Goal: Task Accomplishment & Management: Manage account settings

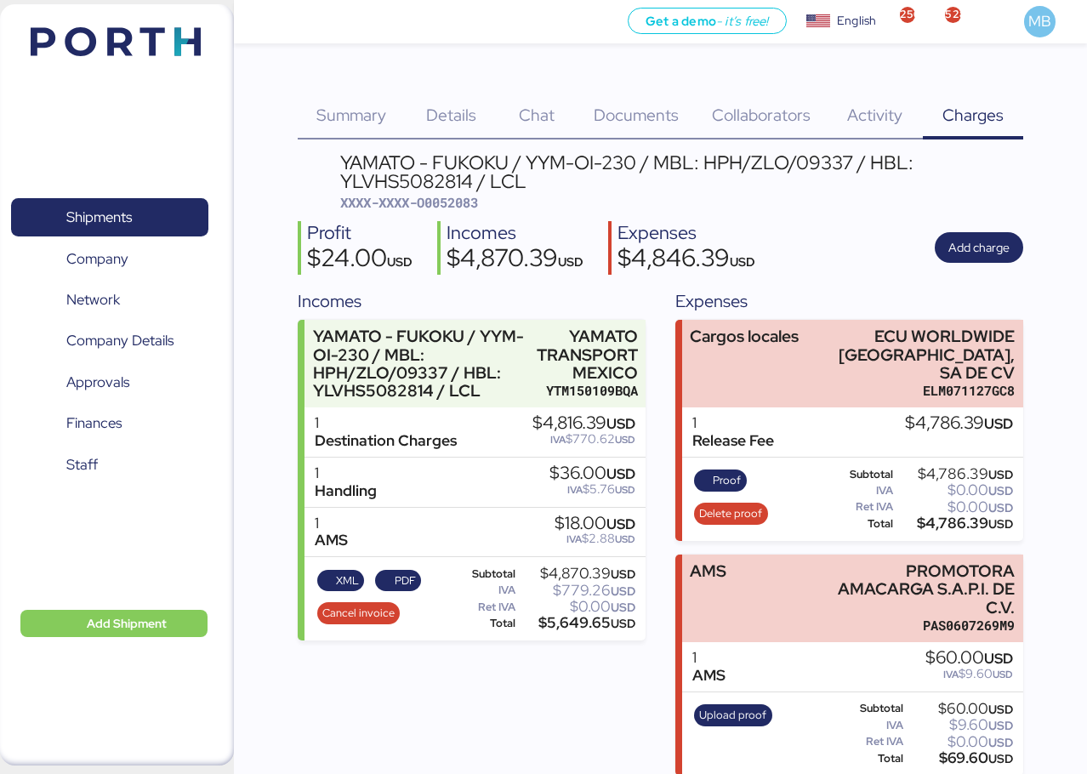
click at [463, 202] on span "XXXX-XXXX-O0052083" at bounding box center [409, 202] width 138 height 17
copy span "O0052083"
click at [338, 581] on span "XML" at bounding box center [347, 580] width 23 height 19
click at [395, 580] on span "PDF" at bounding box center [405, 580] width 21 height 19
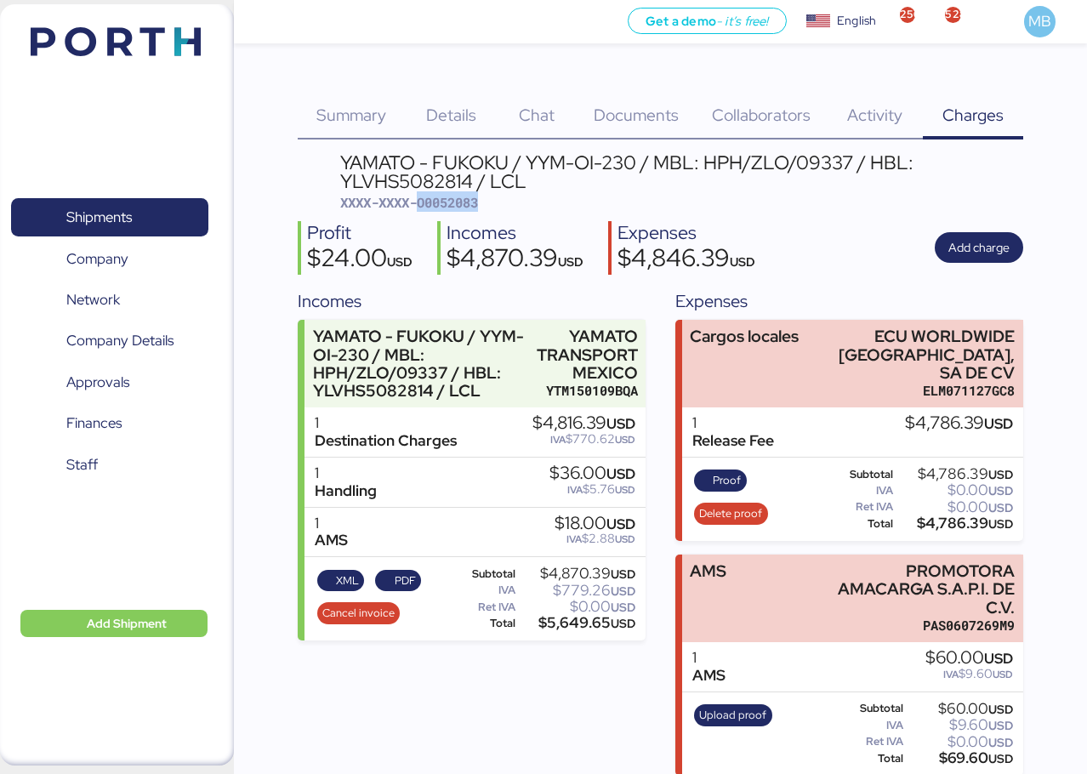
click at [139, 210] on span "Shipments" at bounding box center [109, 217] width 183 height 25
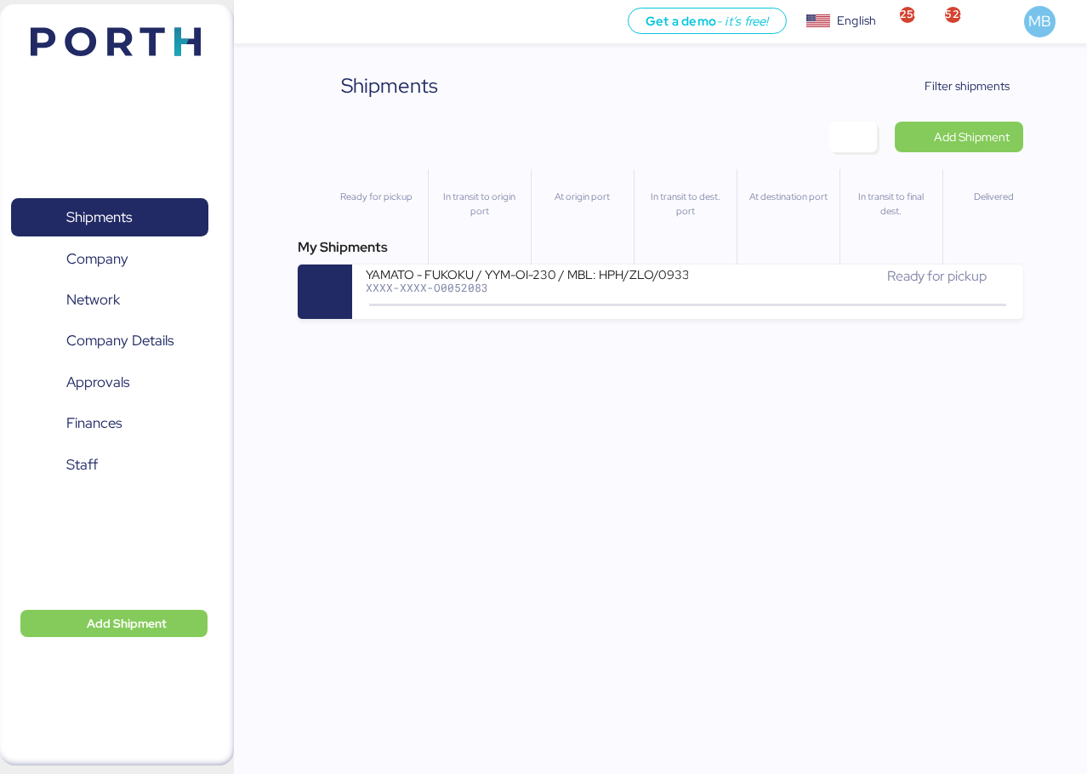
click at [833, 286] on div "Ready for pickup" at bounding box center [848, 276] width 321 height 20
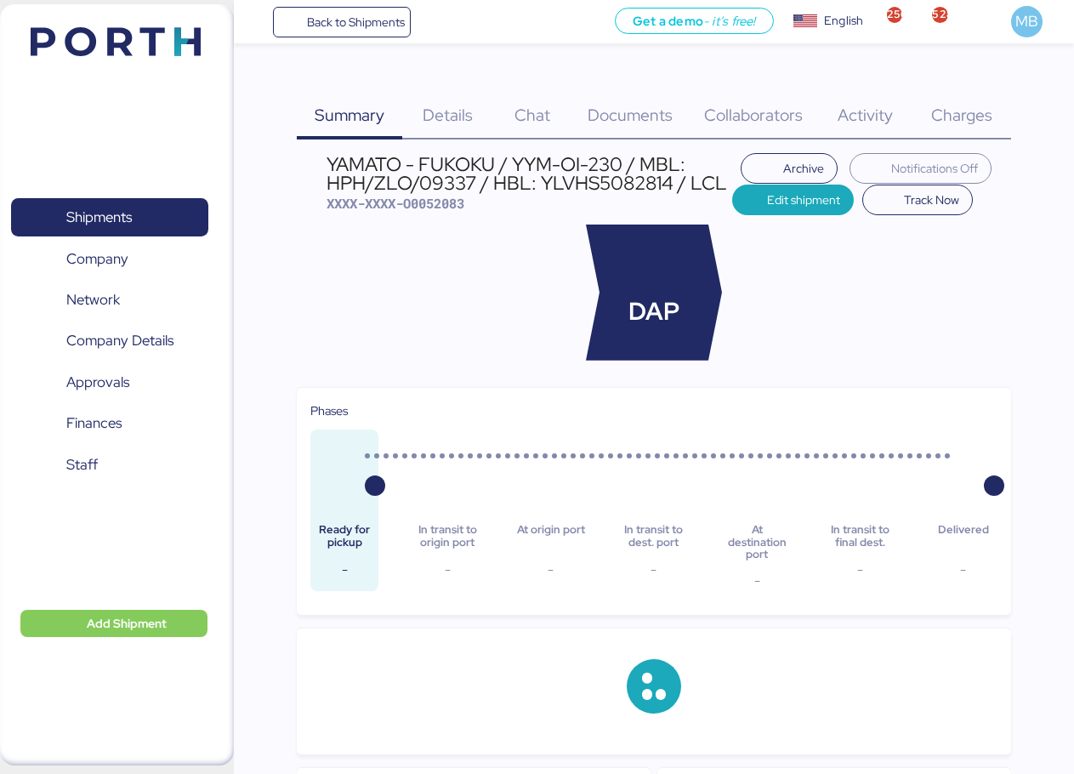
click at [997, 110] on div "Charges 0" at bounding box center [961, 105] width 99 height 69
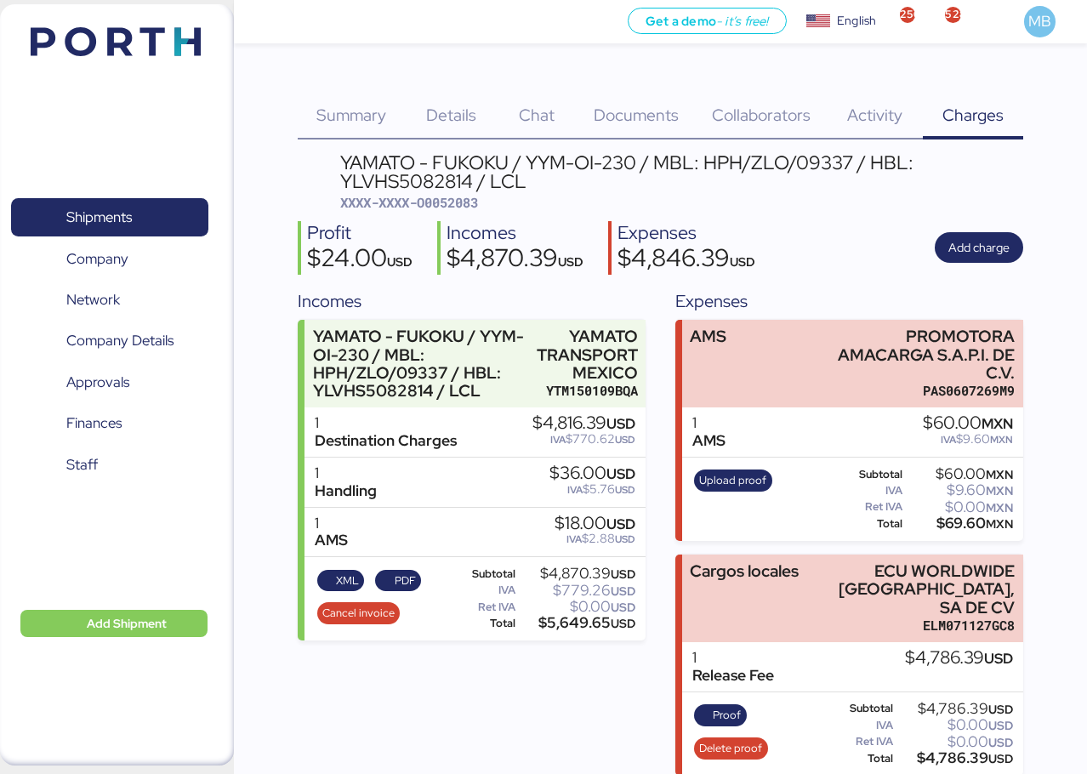
click at [913, 364] on div "PROMOTORA AMACARGA S.A.P.I. DE C.V." at bounding box center [917, 354] width 195 height 54
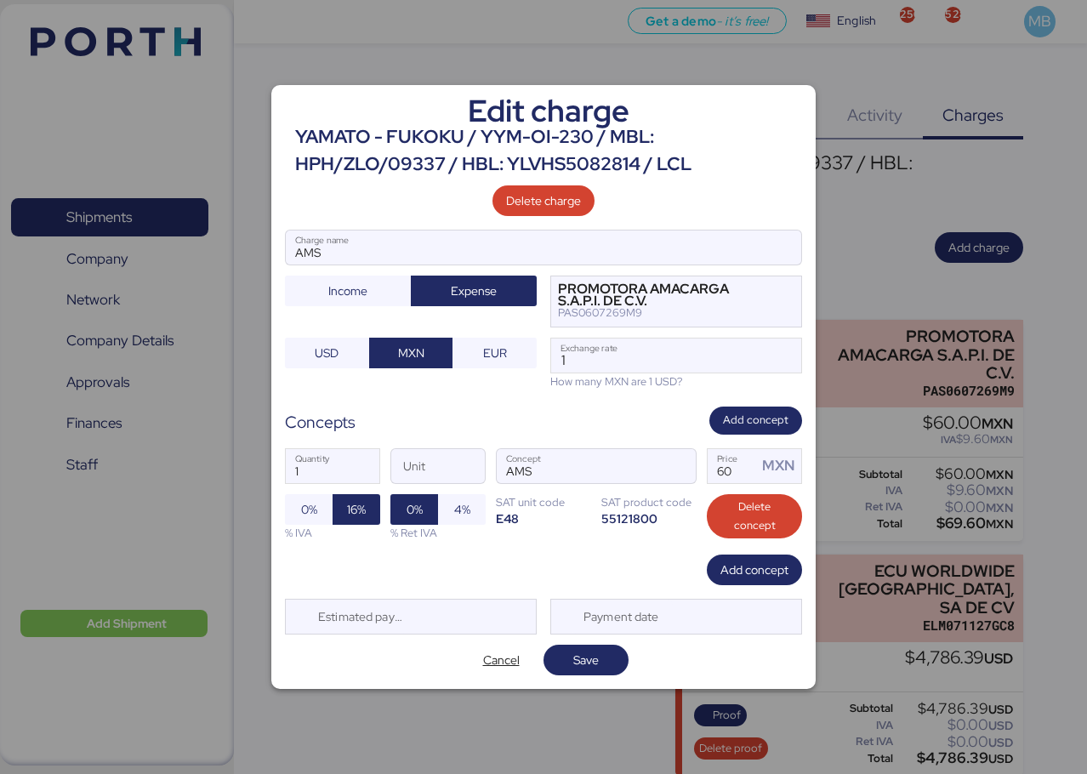
drag, startPoint x: 632, startPoint y: 362, endPoint x: 530, endPoint y: 360, distance: 102.1
click at [530, 360] on div "AMS Charge name Income Expense PROMOTORA AMACARGA S.A.P.I. DE C.V. PAS0607269M9…" at bounding box center [543, 310] width 517 height 160
paste input "8.3935"
type input "18.3935"
click at [603, 657] on span "Save" at bounding box center [586, 660] width 58 height 24
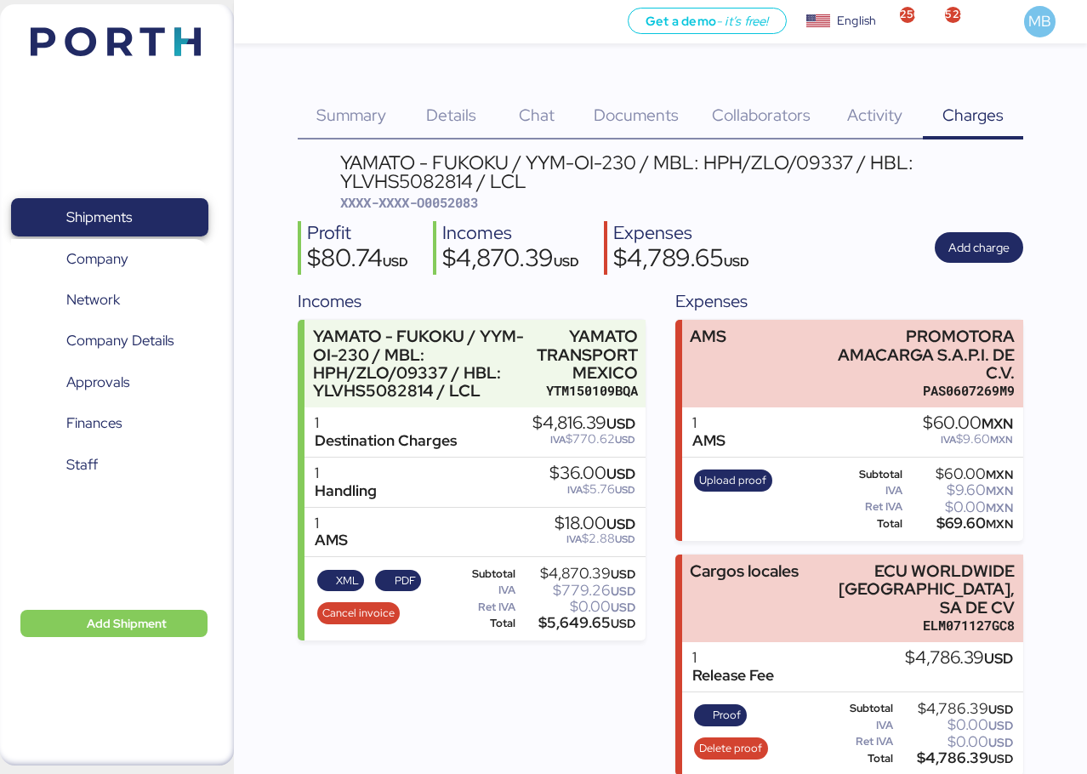
click at [125, 212] on span "Shipments" at bounding box center [98, 217] width 65 height 25
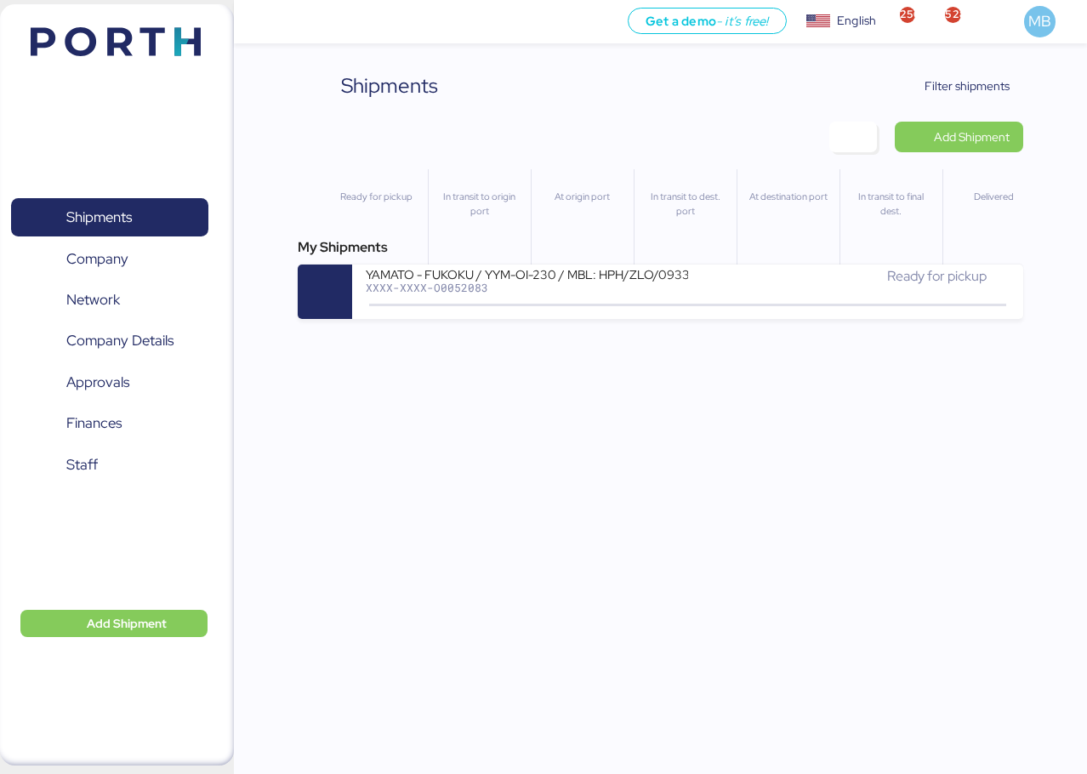
click at [990, 86] on span "Filter shipments" at bounding box center [966, 86] width 85 height 20
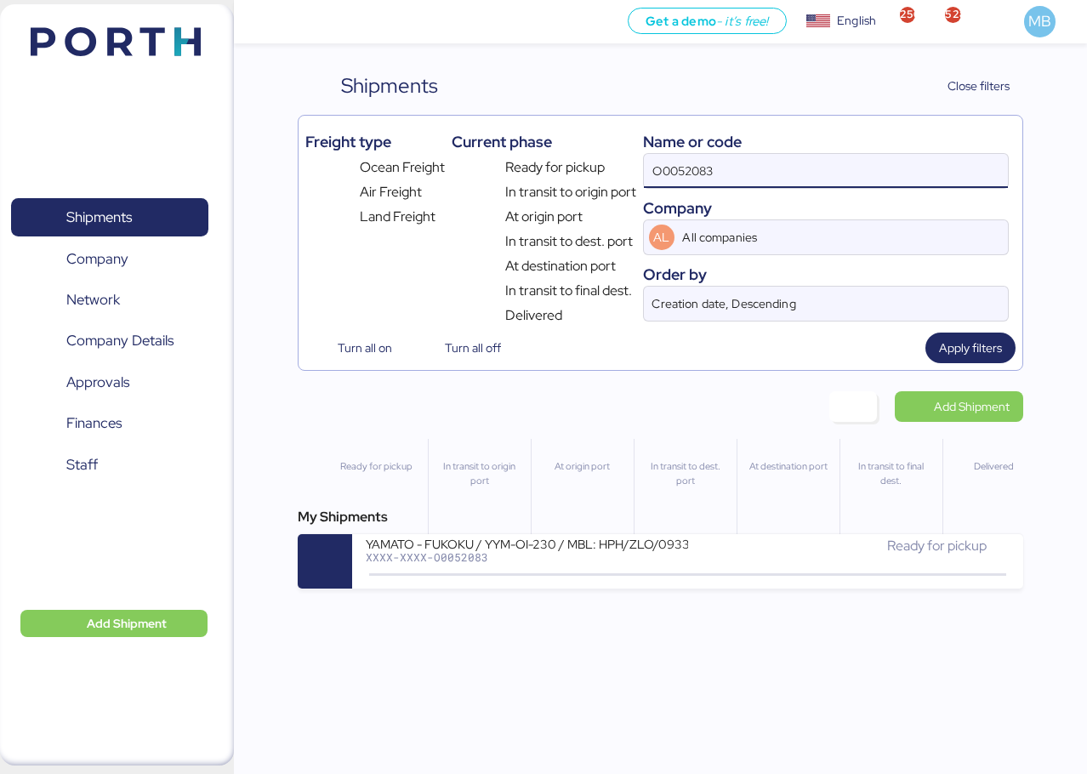
drag, startPoint x: 766, startPoint y: 179, endPoint x: 563, endPoint y: 145, distance: 206.2
click at [563, 145] on div "Freight type Ocean Freight Air Freight Land Freight Current phase Ready for pic…" at bounding box center [660, 223] width 710 height 203
paste input "O0052178"
type input "O0052178"
click at [606, 544] on div "YAMATO - FUKOKU / YMM-OI-224 / MBL: CC1JKTMZ025950 / HBL: YIFFW0166695 / LCL" at bounding box center [526, 543] width 321 height 14
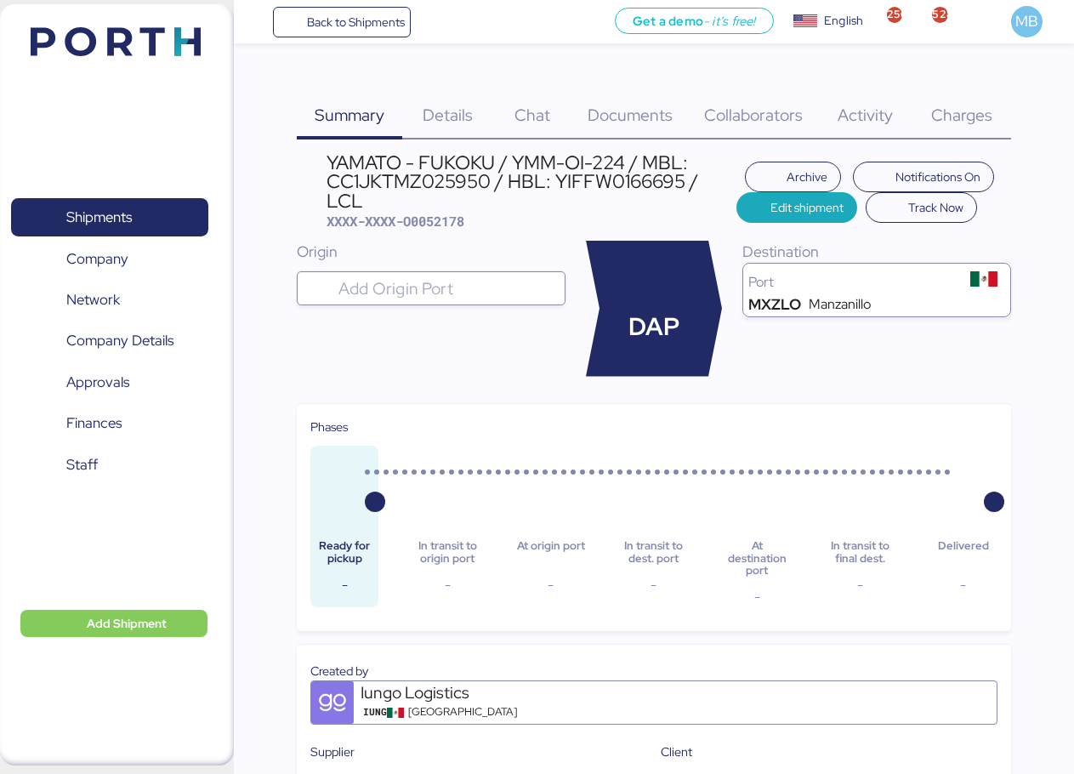
click at [1001, 106] on div "Charges 0" at bounding box center [961, 105] width 99 height 69
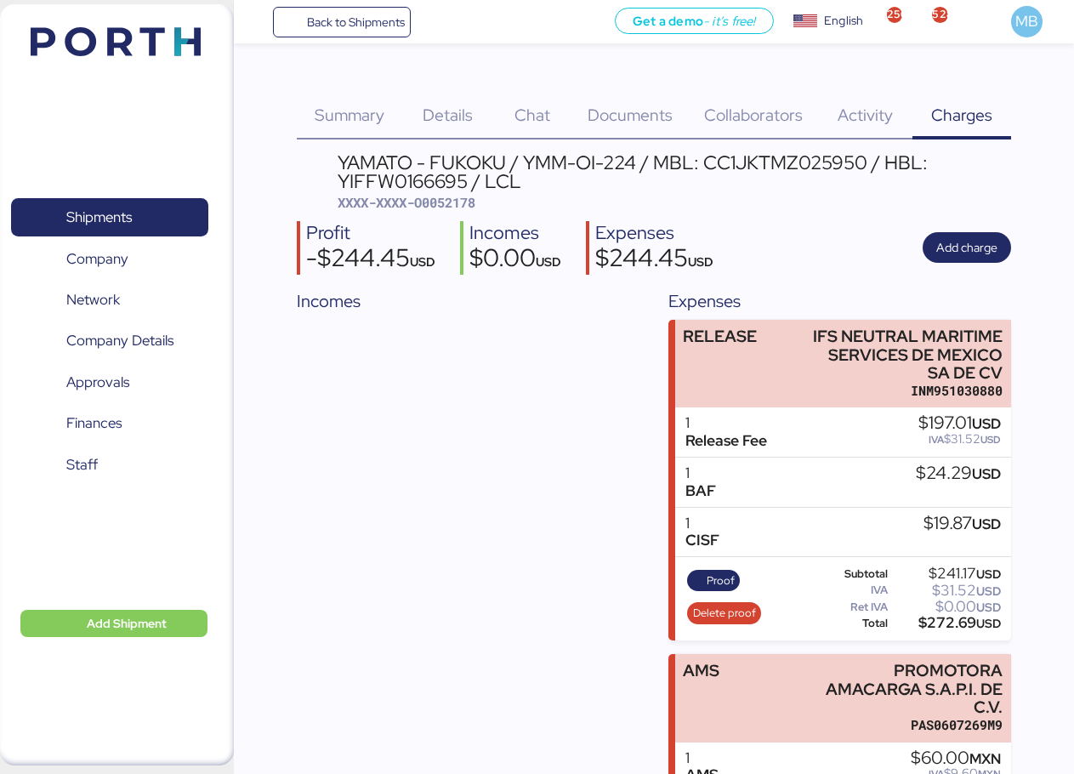
scroll to position [115, 0]
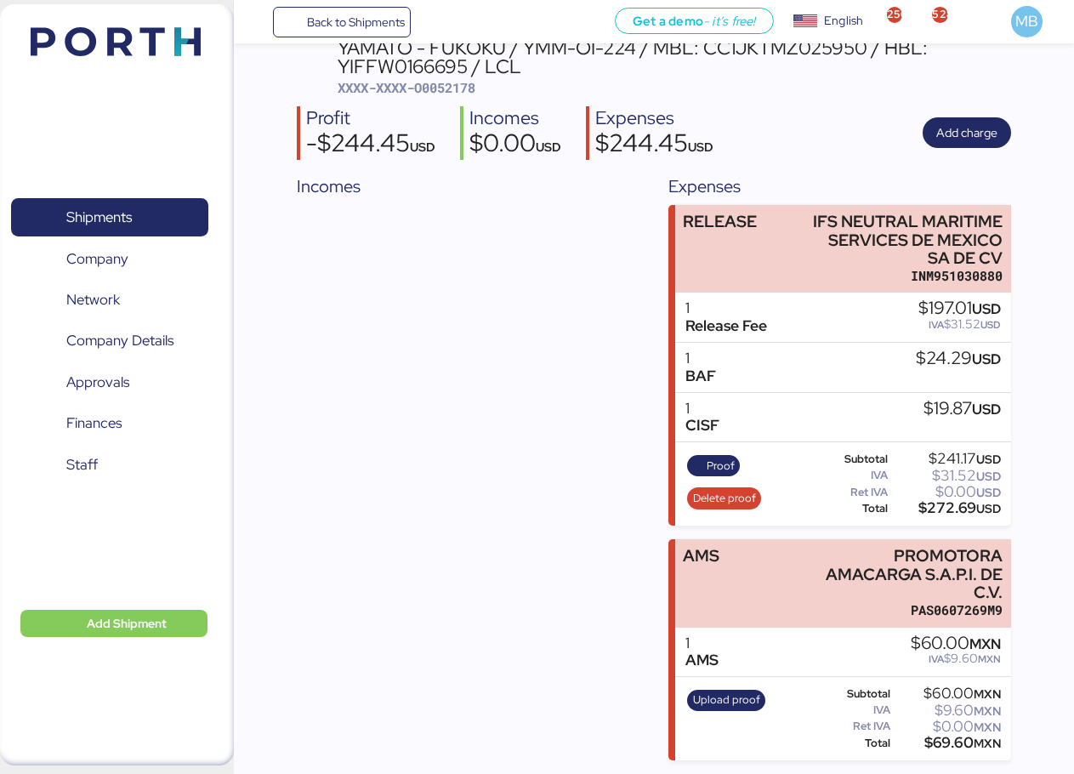
click at [872, 584] on div "PROMOTORA AMACARGA S.A.P.I. DE C.V." at bounding box center [907, 574] width 192 height 54
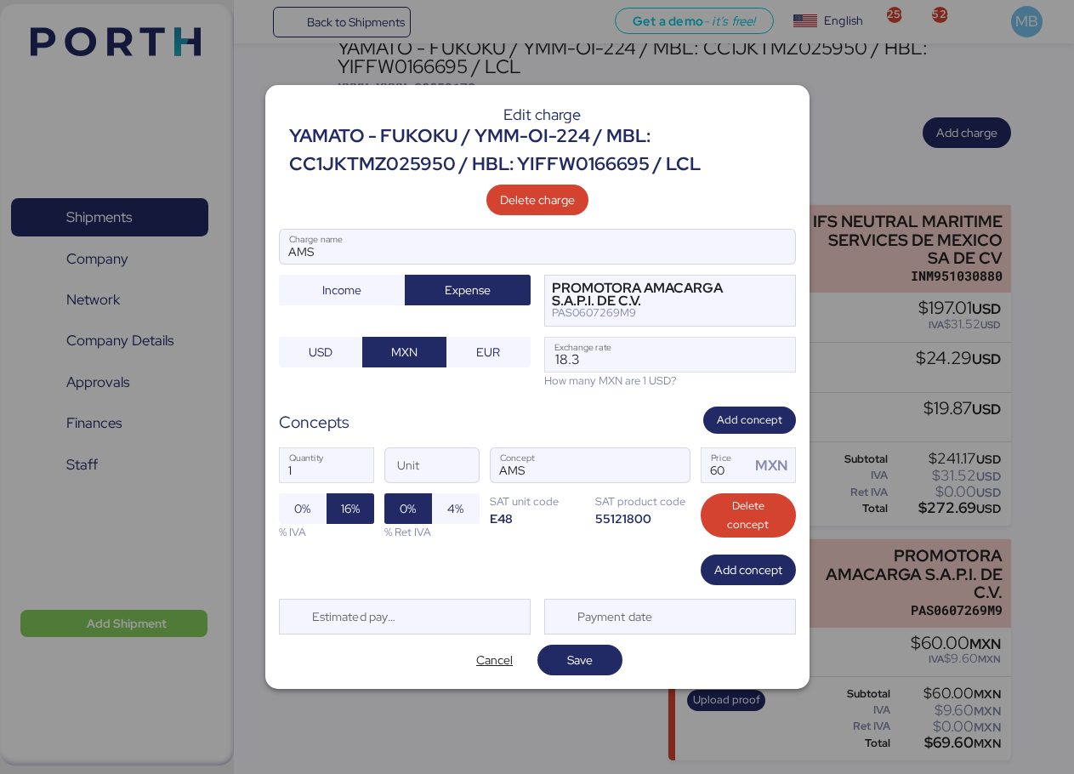
click at [489, 660] on span "Cancel" at bounding box center [494, 660] width 37 height 20
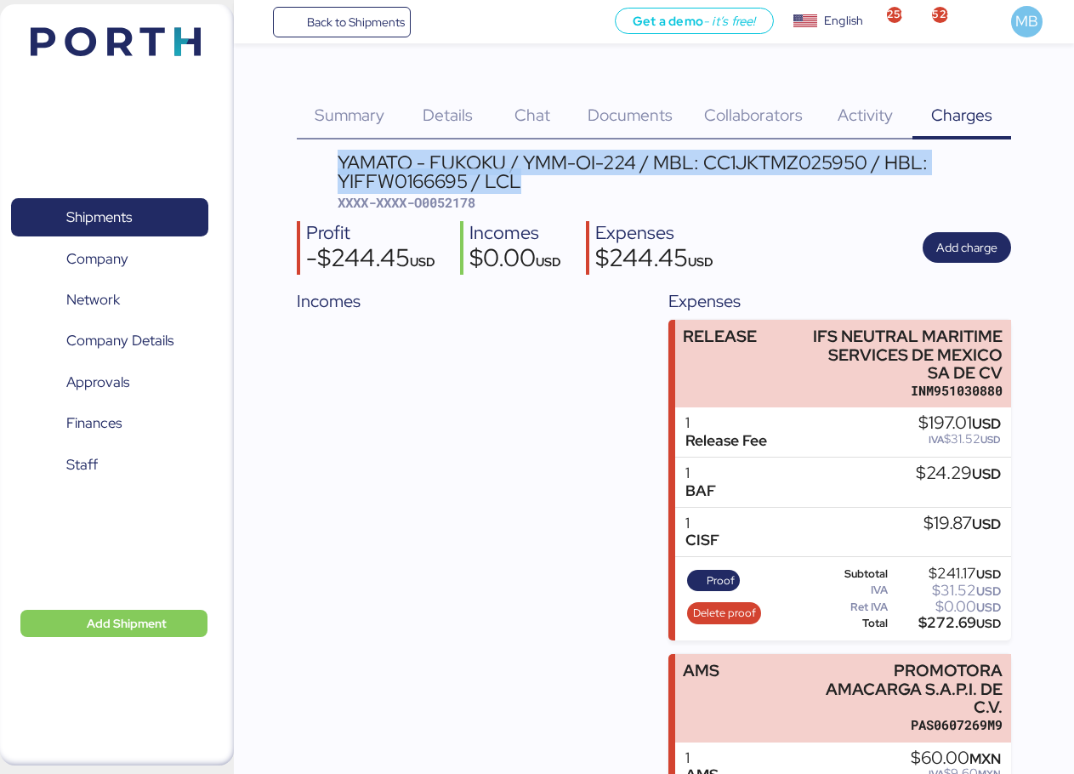
drag, startPoint x: 526, startPoint y: 185, endPoint x: 340, endPoint y: 161, distance: 187.8
click at [340, 161] on div "YAMATO - FUKOKU / YMM-OI-224 / MBL: CC1JKTMZ025950 / HBL: YIFFW0166695 / LCL" at bounding box center [674, 172] width 673 height 38
copy div "YAMATO - FUKOKU / YMM-OI-224 / MBL: CC1JKTMZ025950 / HBL: YIFFW0166695 / LCL"
click at [976, 245] on span "Add charge" at bounding box center [966, 247] width 61 height 20
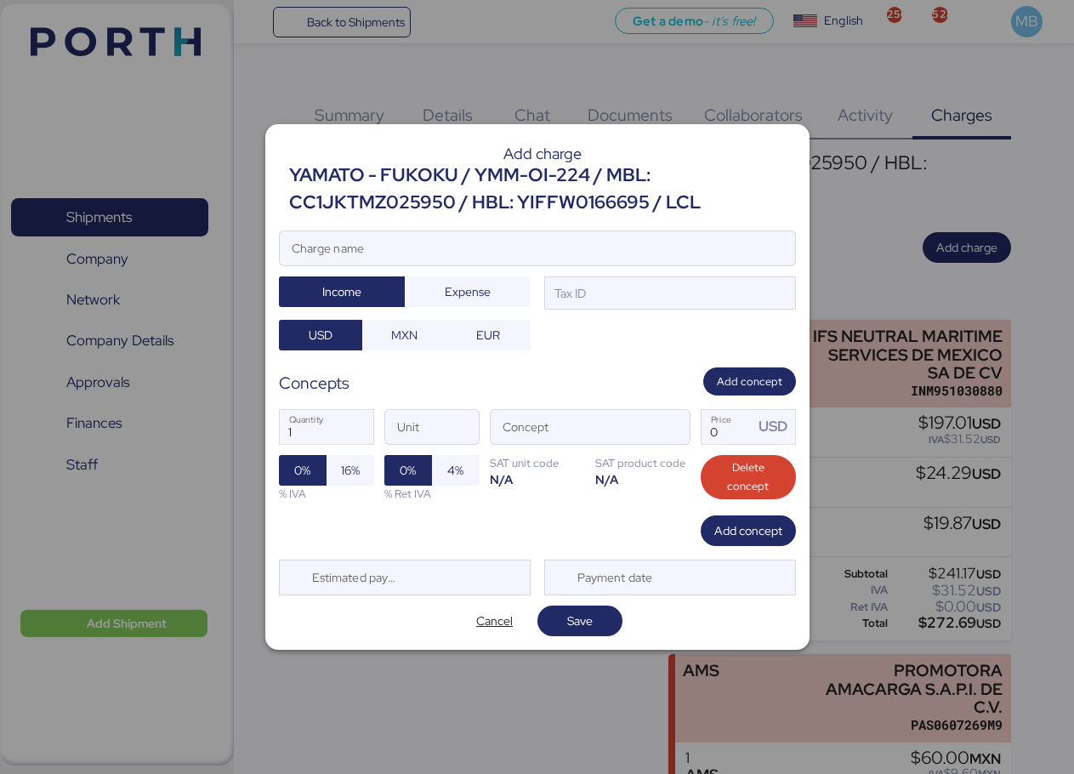
click at [533, 240] on input "Charge name" at bounding box center [537, 248] width 515 height 34
paste input "YAMATO - FUKOKU / YMM-OI-224 / MBL: CC1JKTMZ025950 / HBL: YIFFW0166695 / LCL"
type input "YAMATO - FUKOKU / YMM-OI-224 / MBL: CC1JKTMZ025950 / HBL: YIFFW0166695 / LCL"
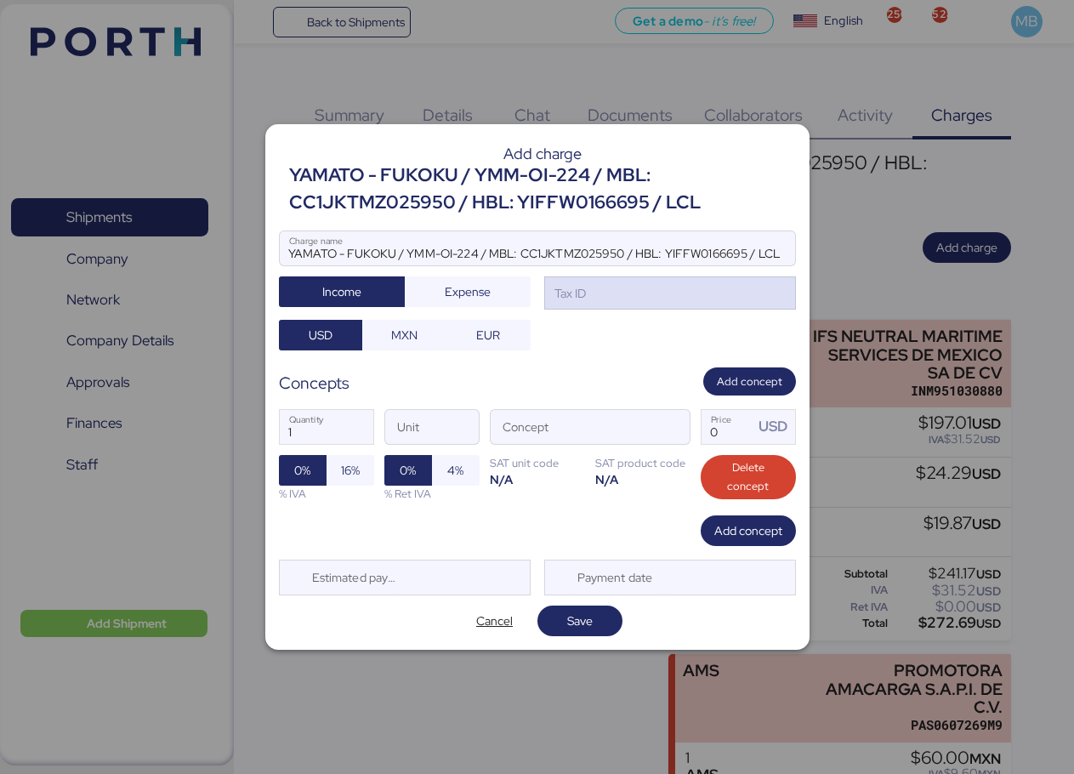
click at [666, 298] on div "Tax ID" at bounding box center [670, 293] width 252 height 34
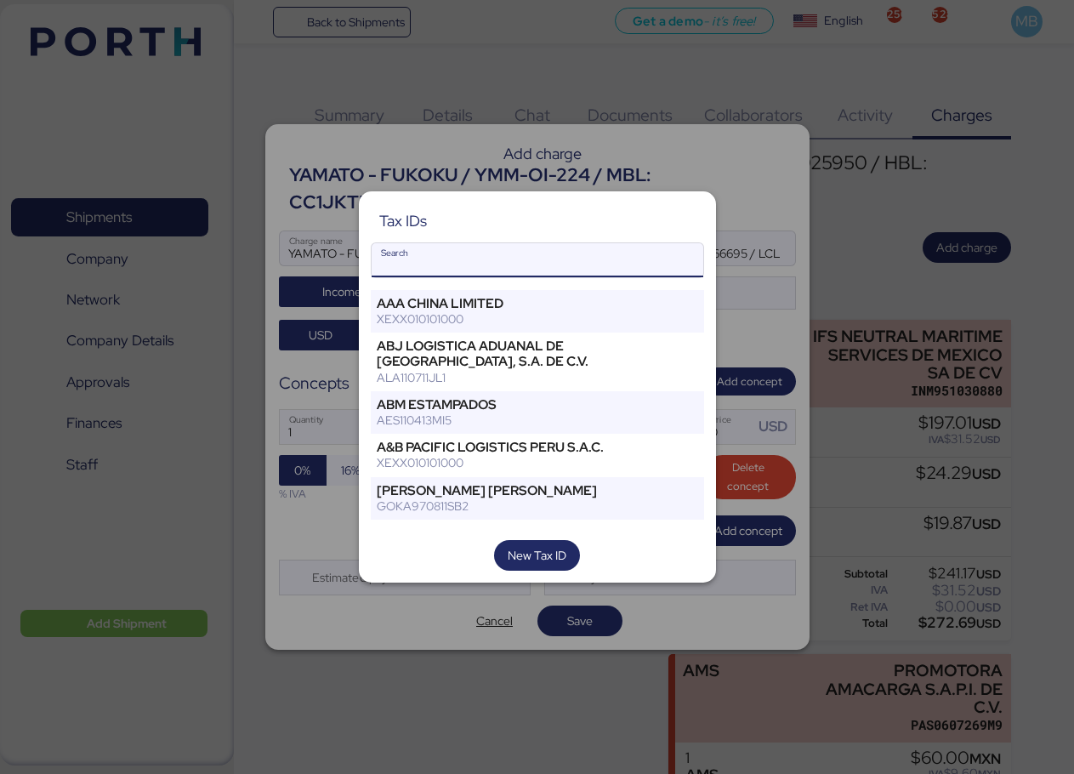
click at [537, 270] on input "Search" at bounding box center [538, 260] width 332 height 34
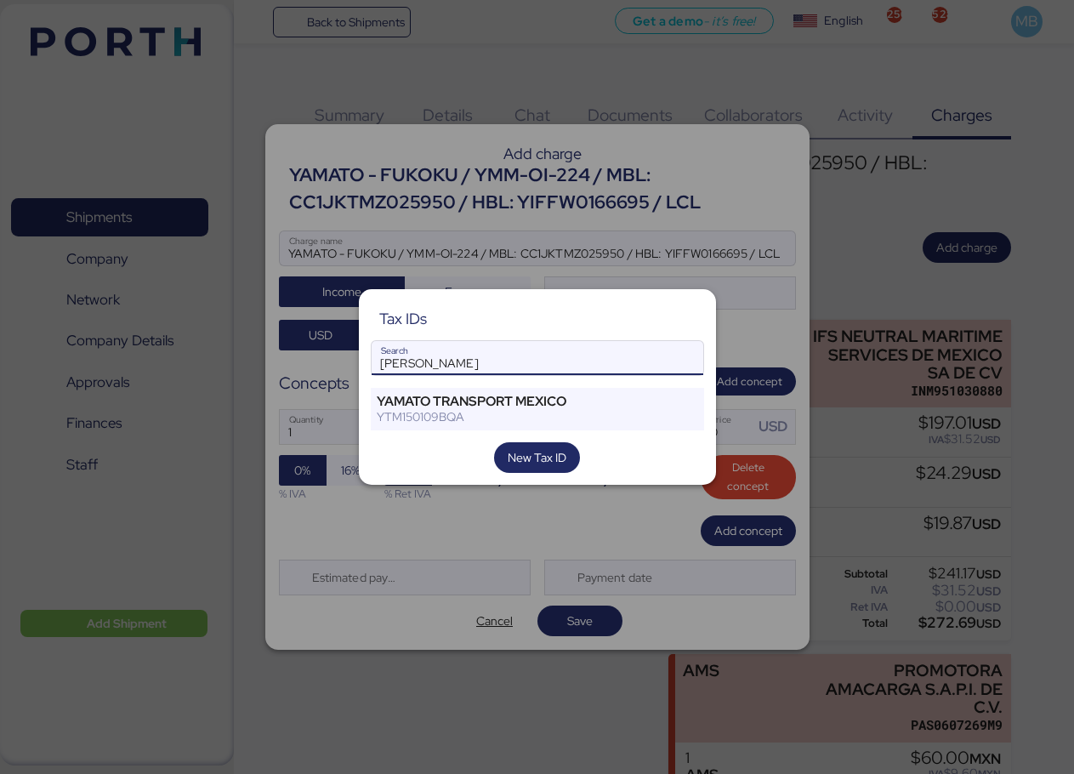
type input "[PERSON_NAME]"
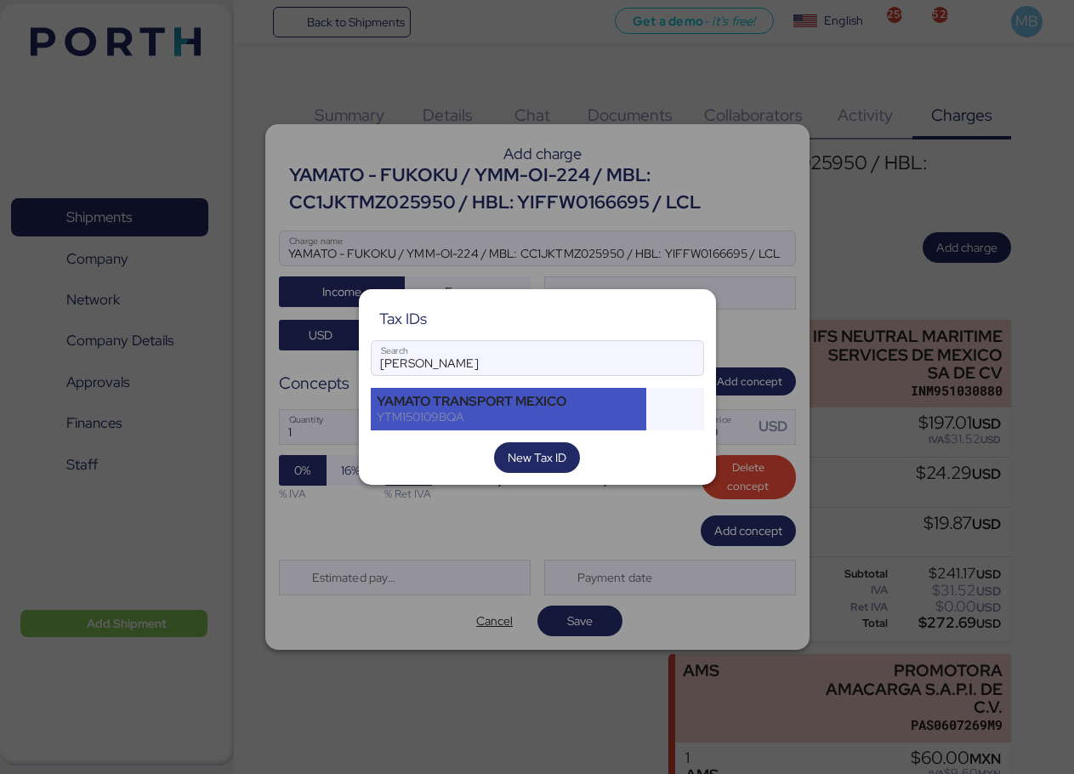
click at [480, 411] on div "YTM150109BQA" at bounding box center [509, 416] width 264 height 15
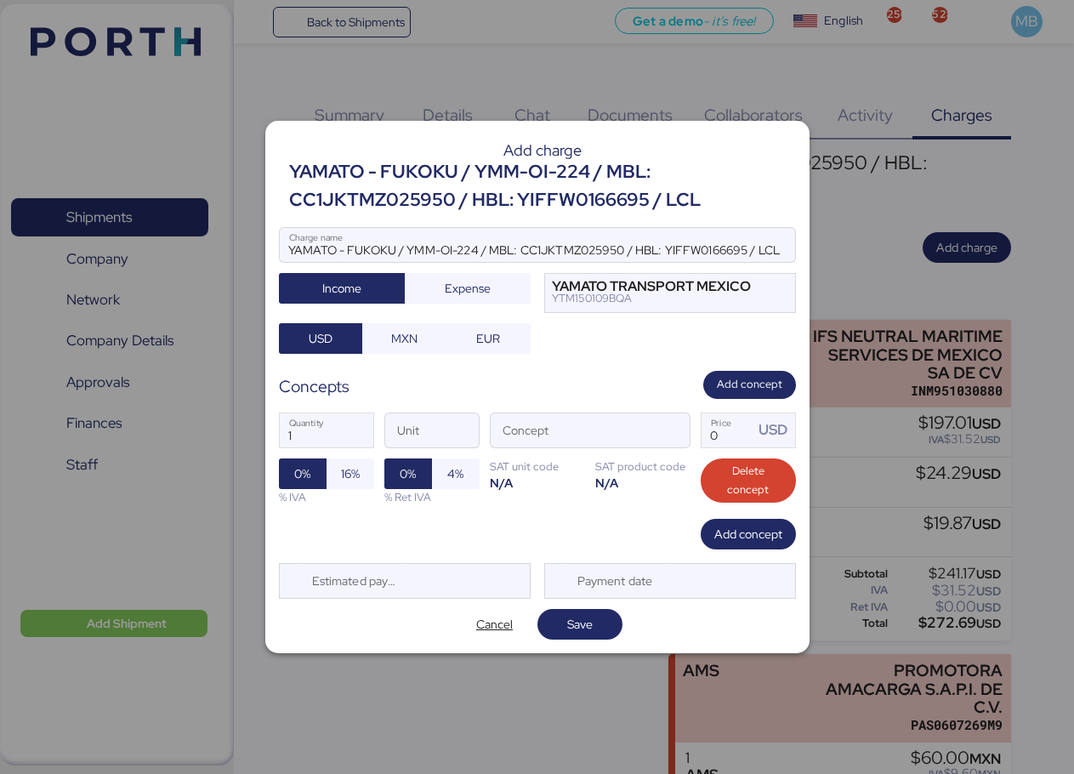
click at [672, 438] on span "button" at bounding box center [672, 435] width 36 height 36
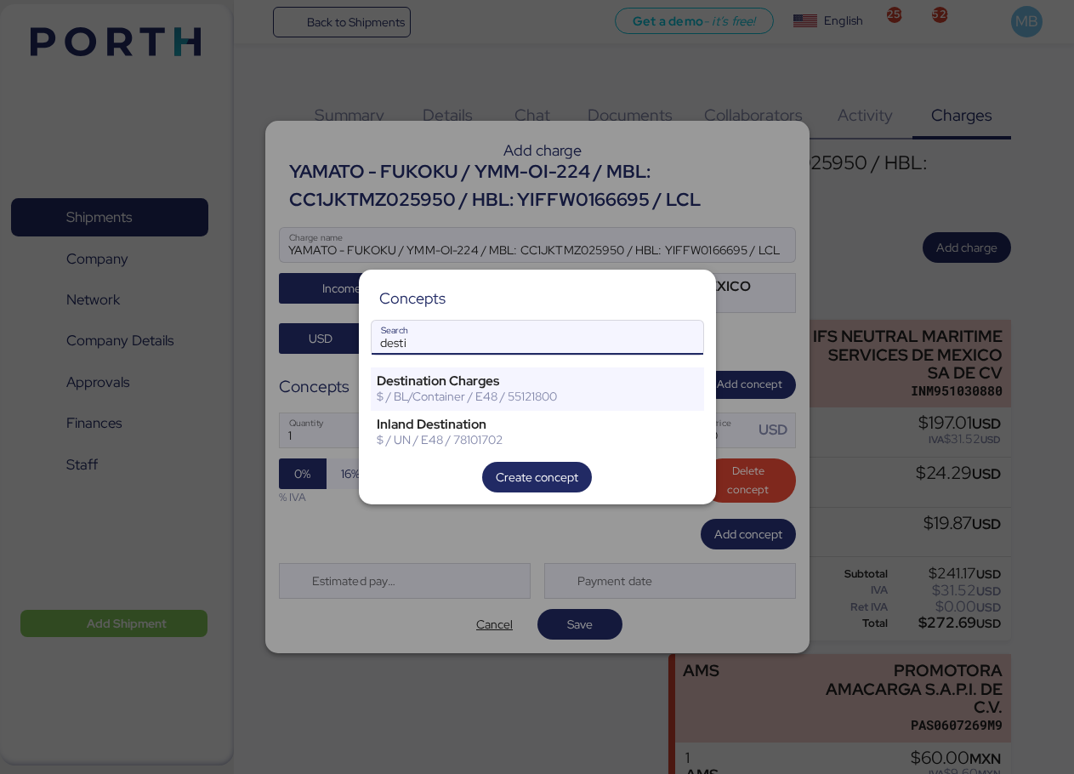
type input "desti"
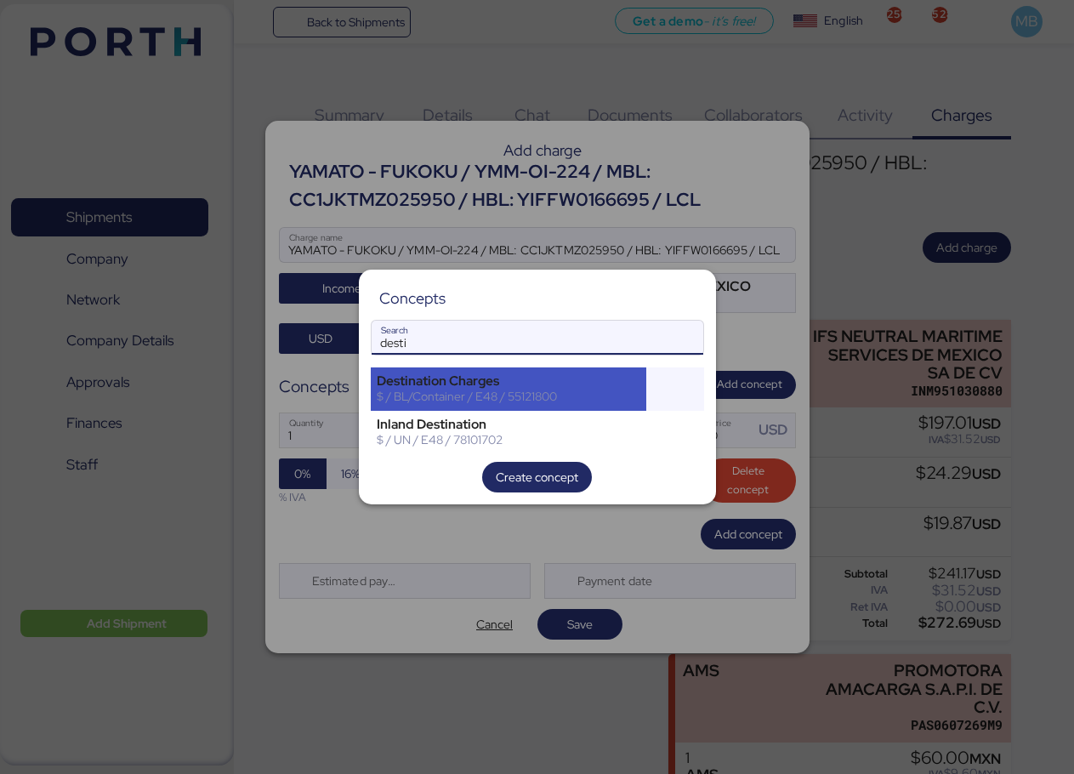
click at [533, 383] on div "Destination Charges" at bounding box center [509, 380] width 264 height 15
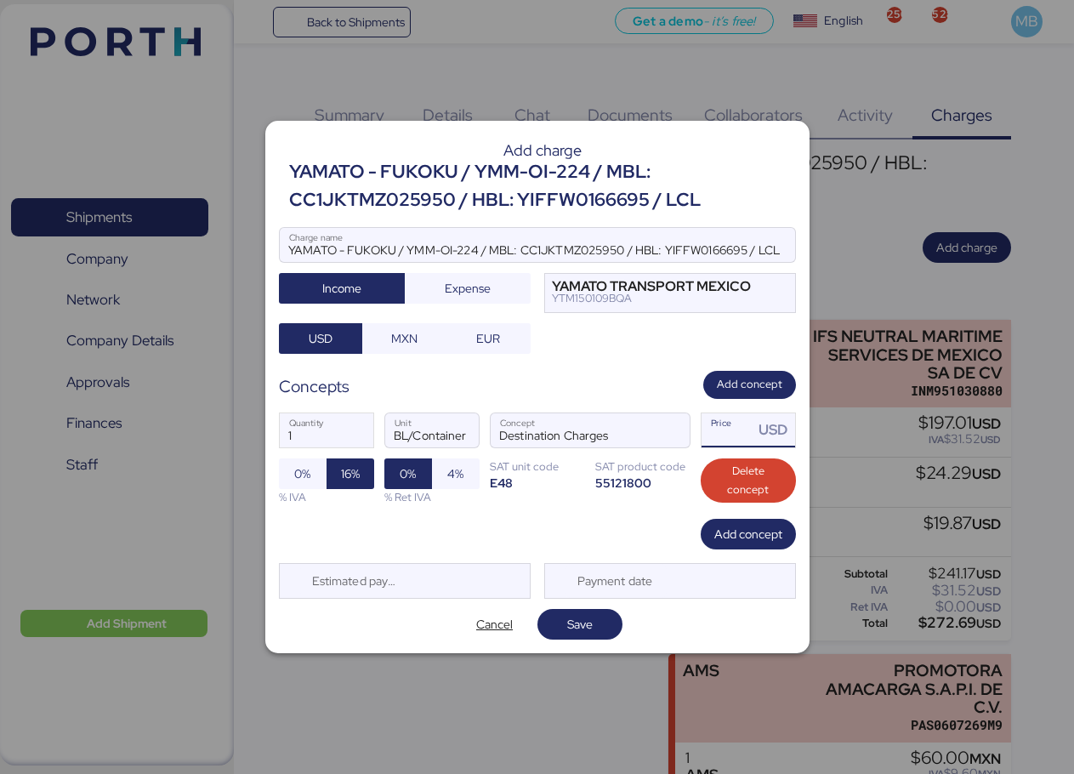
click at [729, 434] on input "Price USD" at bounding box center [727, 430] width 53 height 34
type input "471.17"
click at [731, 522] on span "Add concept" at bounding box center [748, 534] width 68 height 24
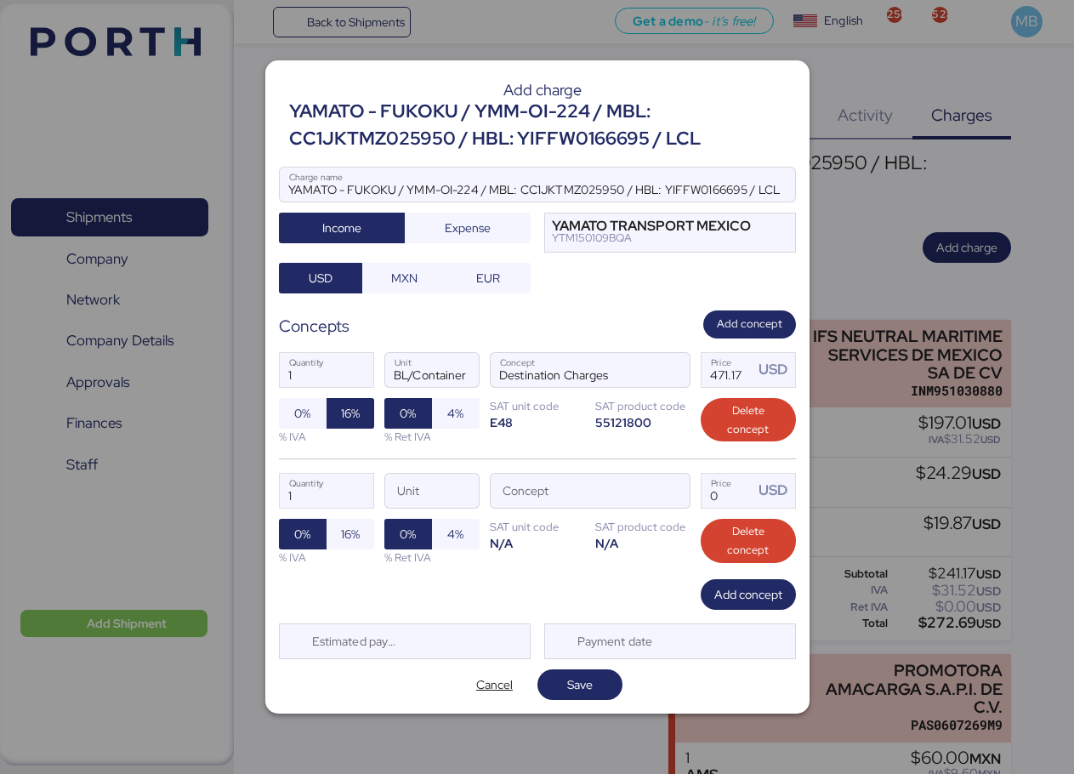
click at [680, 491] on span "button" at bounding box center [672, 495] width 36 height 36
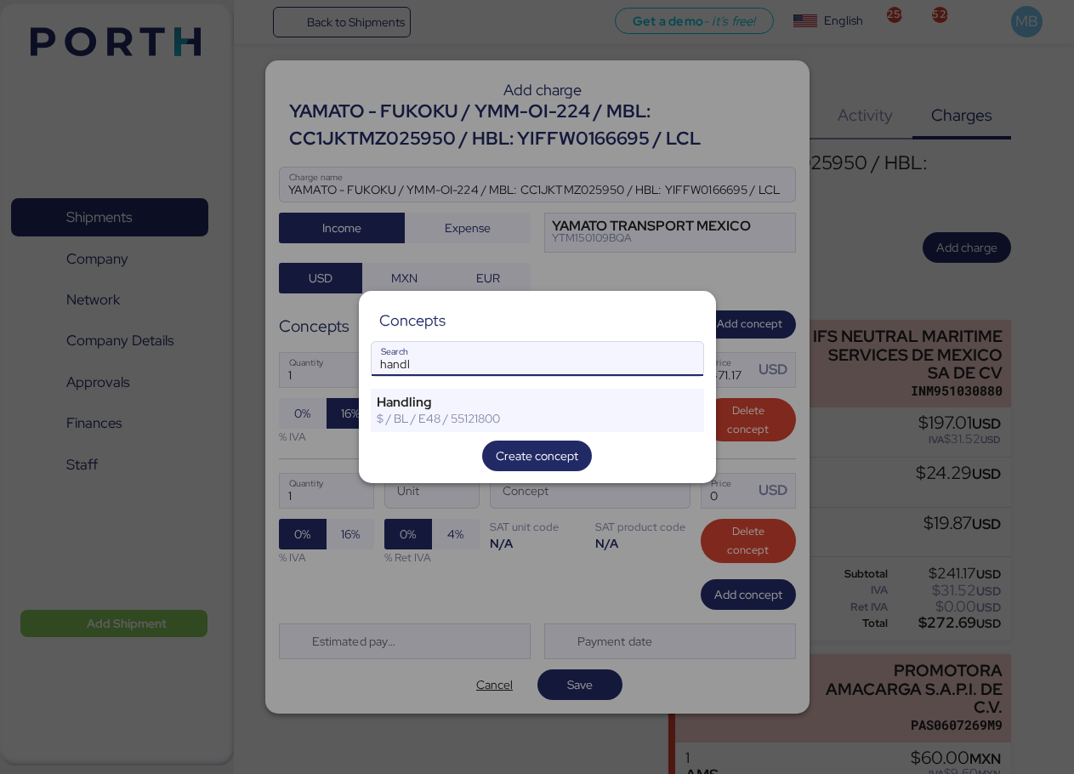
type input "handl"
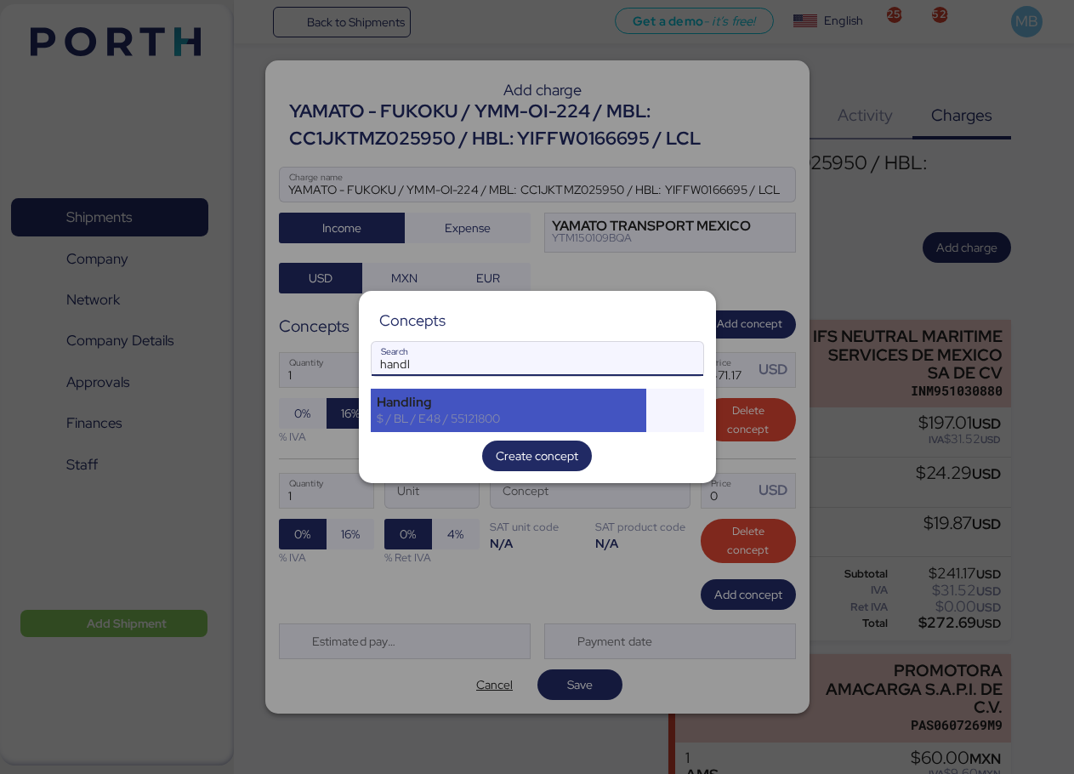
click at [471, 400] on div "Handling" at bounding box center [509, 402] width 264 height 15
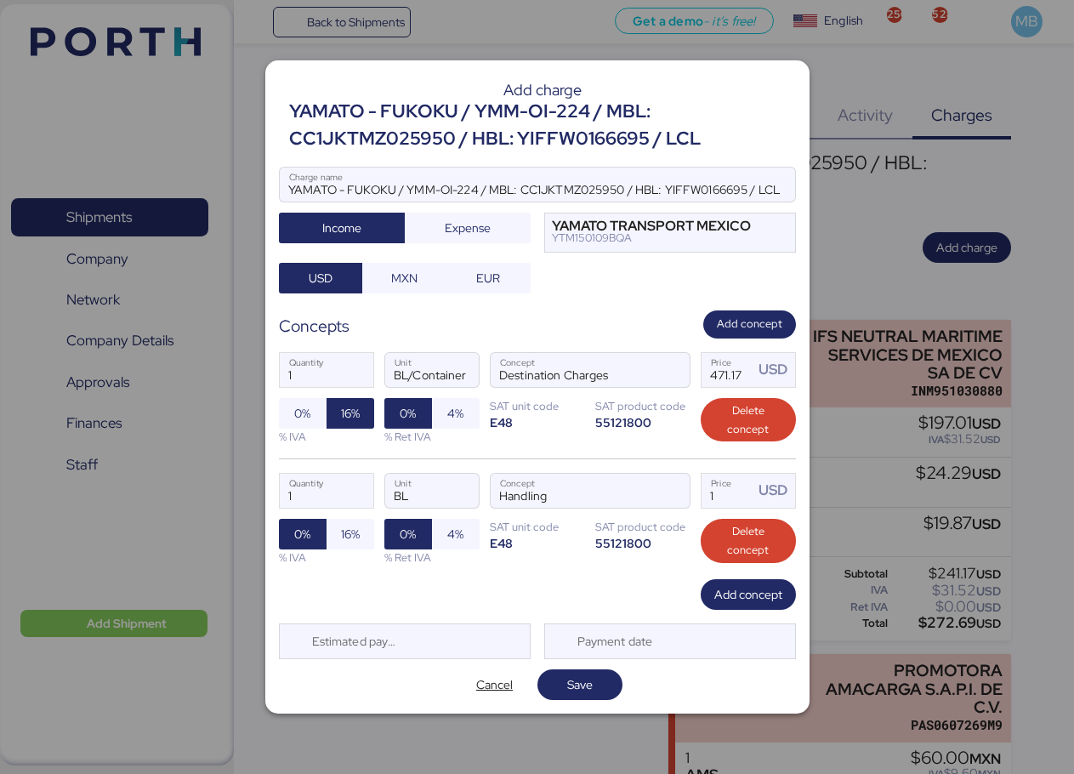
click at [351, 532] on span "16%" at bounding box center [350, 534] width 19 height 20
drag, startPoint x: 721, startPoint y: 502, endPoint x: 653, endPoint y: 493, distance: 68.7
click at [653, 493] on div "1 Quantity BL Unit Handling Concept 1 Price USD 0% 16% % IVA 0% 4% % Ret IVA SA…" at bounding box center [537, 518] width 517 height 121
type input "36"
click at [741, 610] on div "Add charge YAMATO - FUKOKU / YMM-OI-224 / MBL: CC1JKTMZ025950 / HBL: YIFFW01666…" at bounding box center [537, 386] width 544 height 653
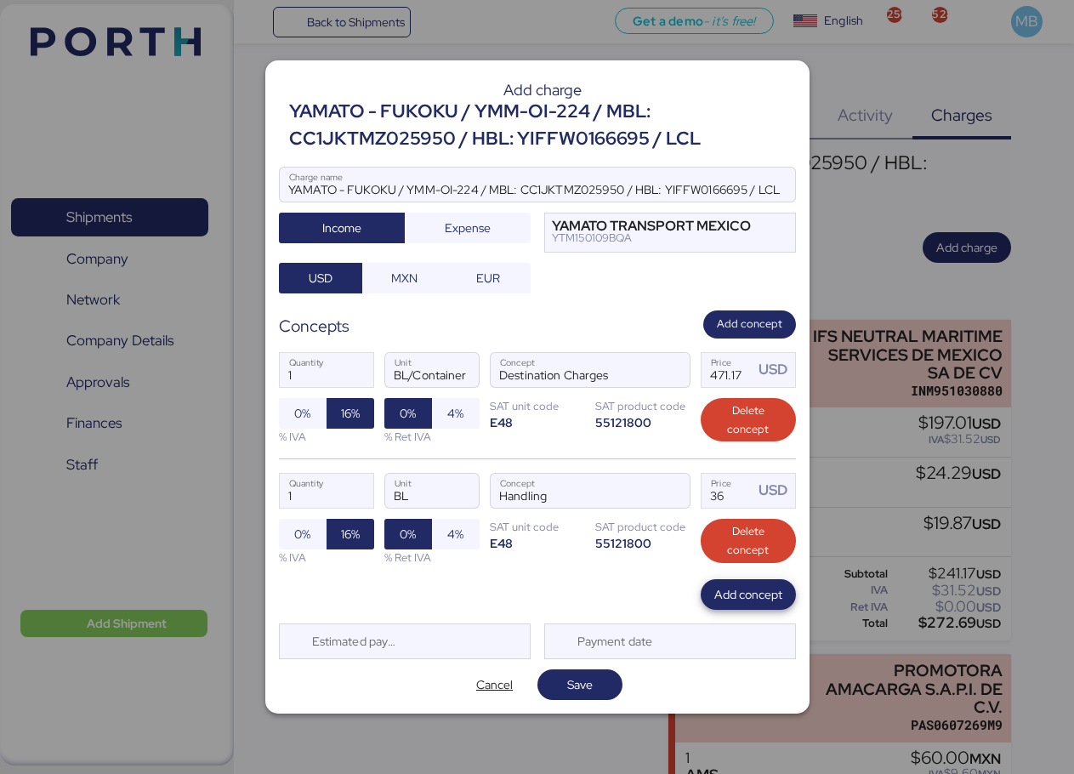
click at [732, 599] on span "Add concept" at bounding box center [748, 594] width 68 height 20
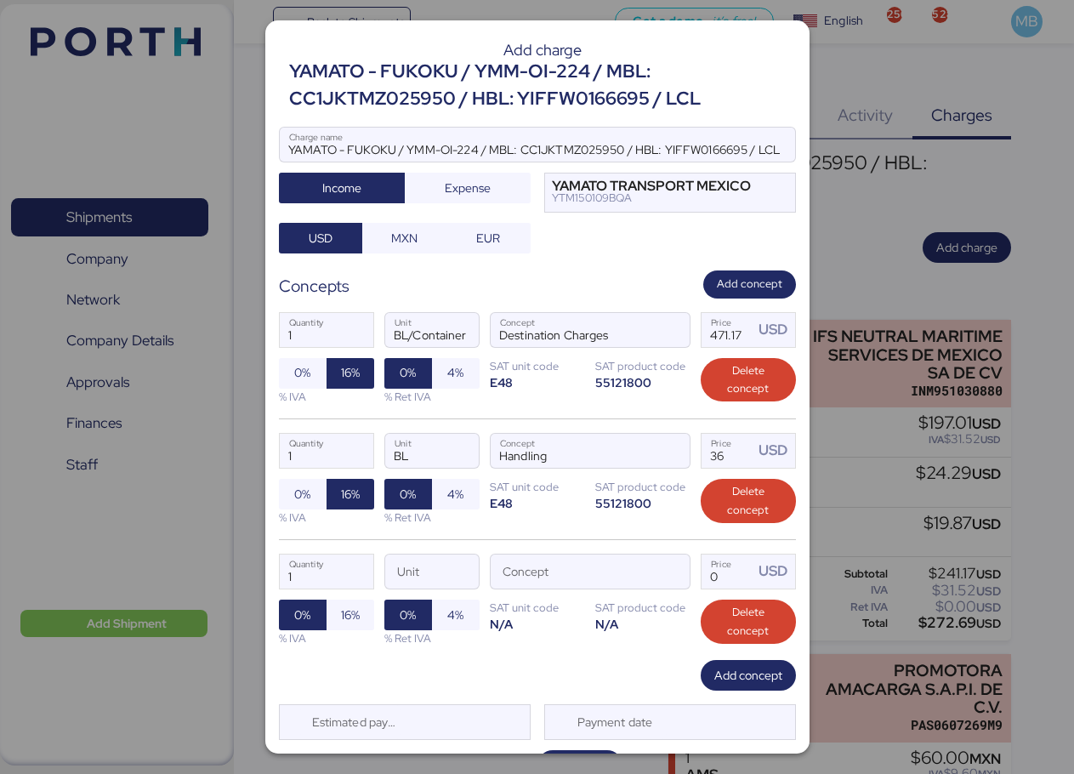
click at [665, 580] on span "button" at bounding box center [672, 576] width 36 height 36
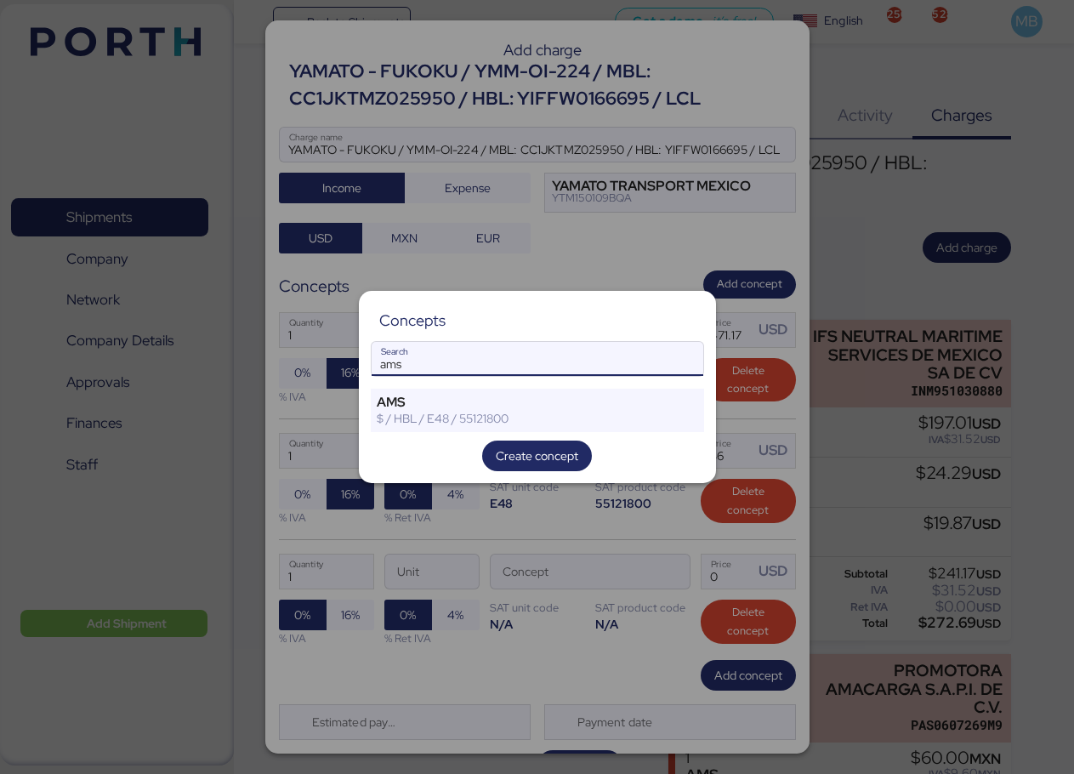
type input "ams"
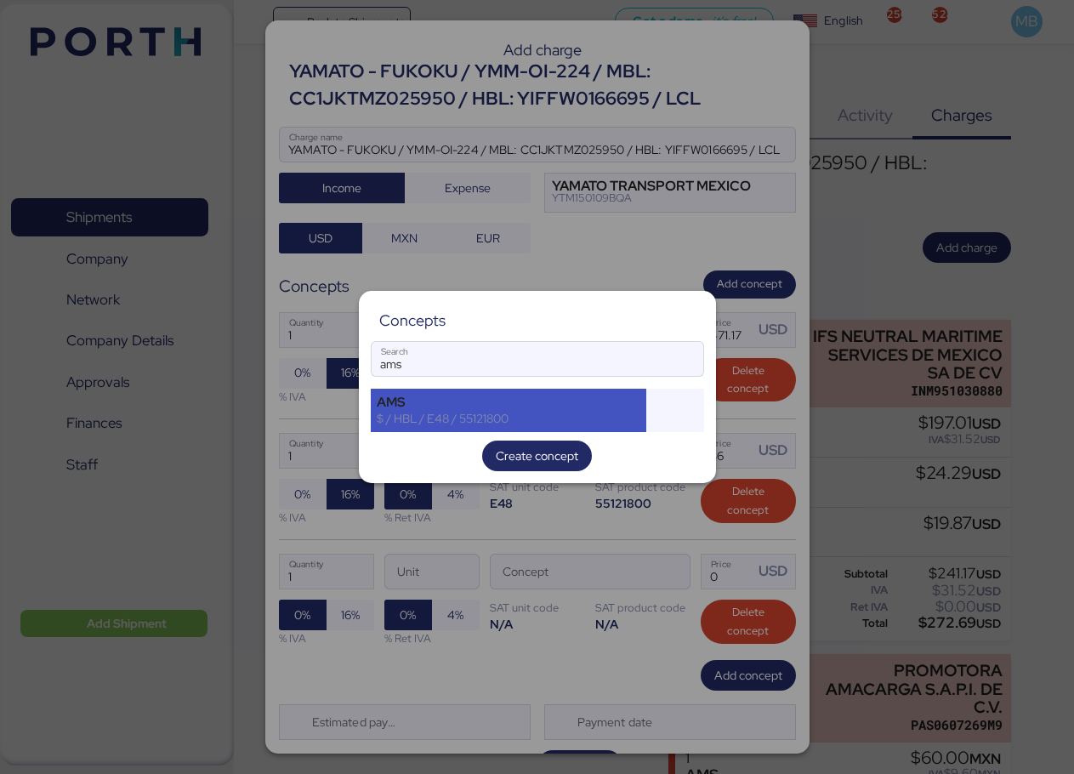
click at [502, 409] on div "AMS" at bounding box center [509, 402] width 264 height 15
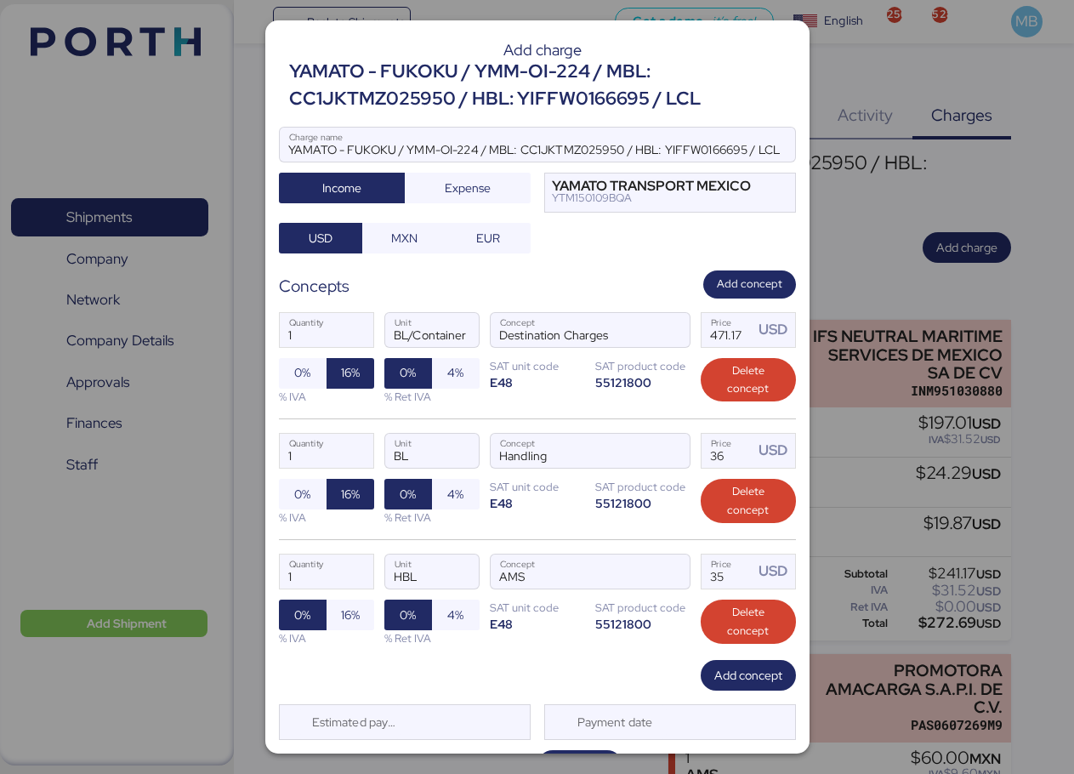
click at [347, 615] on span "16%" at bounding box center [350, 615] width 19 height 20
drag, startPoint x: 728, startPoint y: 575, endPoint x: 687, endPoint y: 575, distance: 40.8
click at [687, 575] on div "1 Quantity HBL Unit AMS Concept 35 Price USD 0% 16% % IVA 0% 4% % Ret IVA SAT u…" at bounding box center [537, 599] width 517 height 121
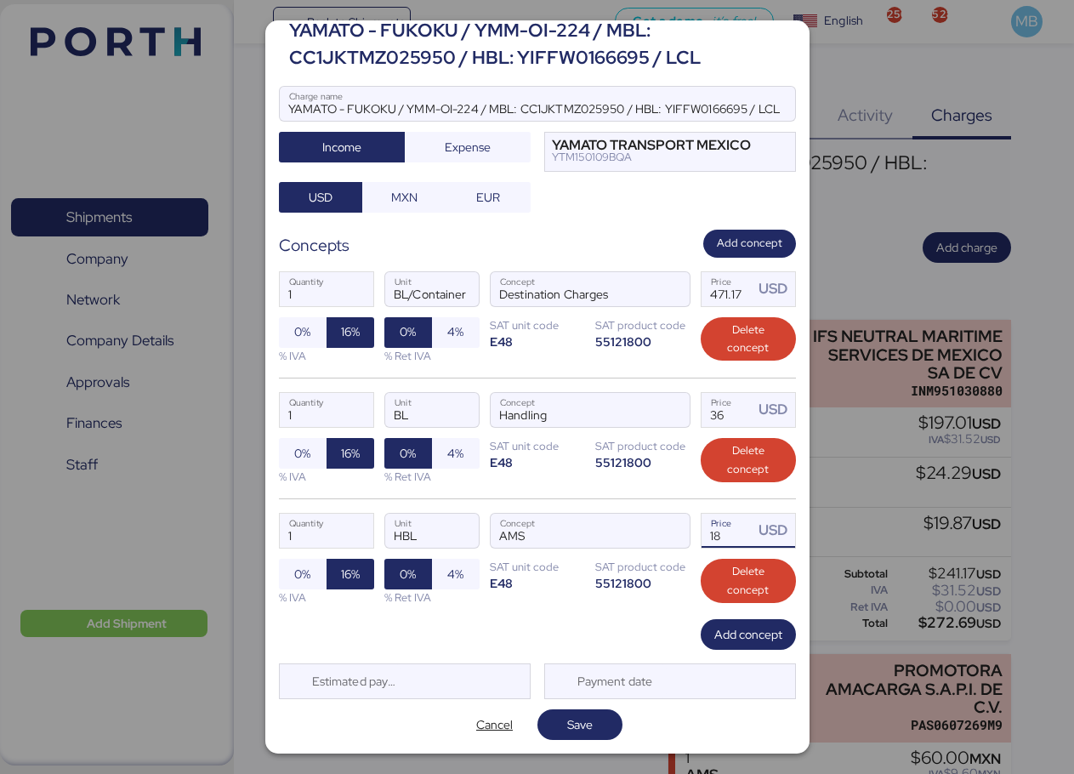
type input "18"
click at [593, 722] on span "Save" at bounding box center [580, 725] width 58 height 24
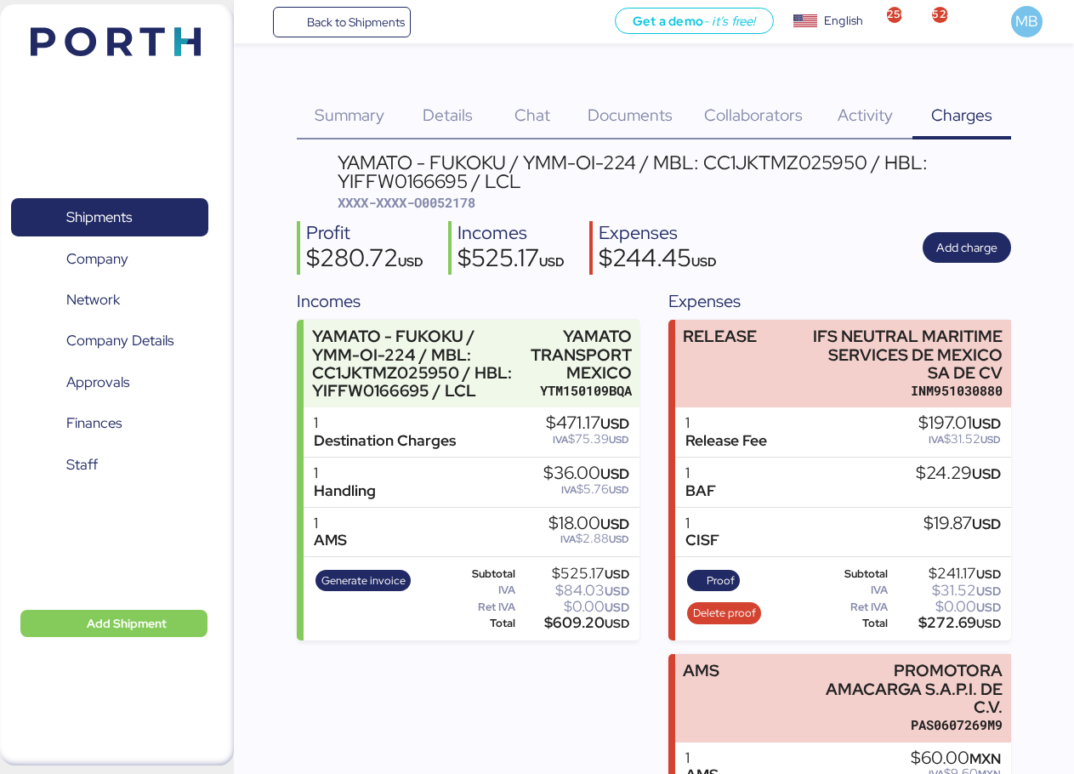
click at [531, 385] on div "YTM150109BQA" at bounding box center [581, 391] width 101 height 18
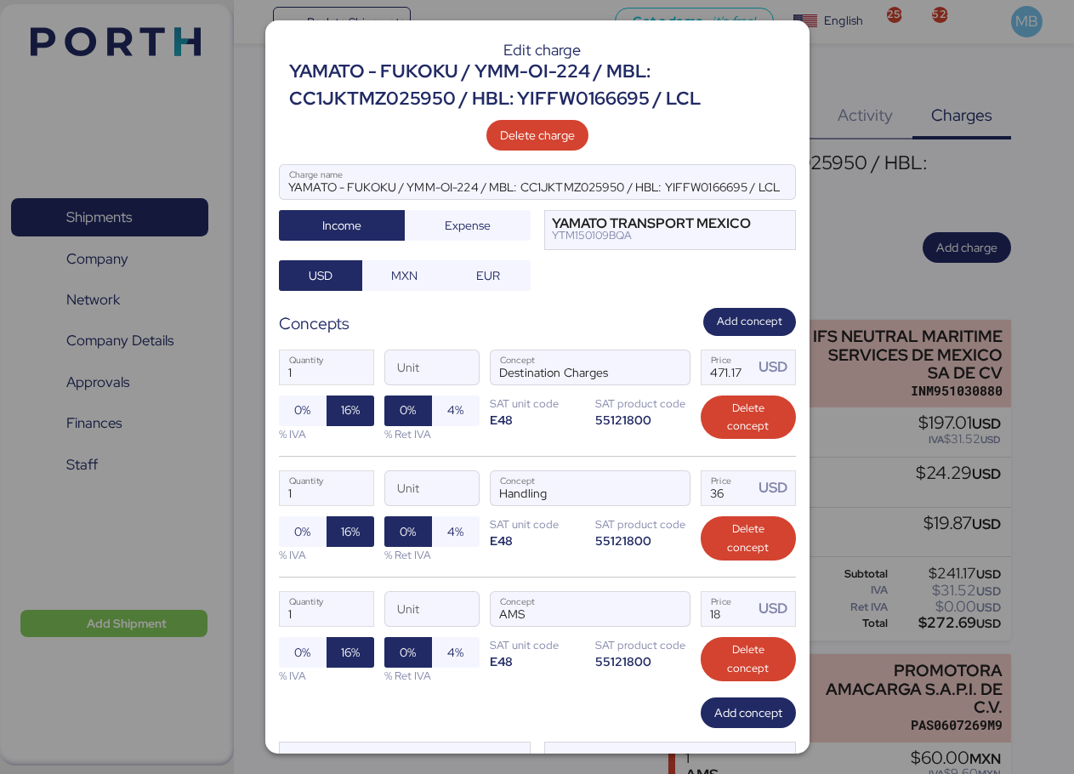
click at [704, 374] on input "471.17" at bounding box center [727, 367] width 53 height 34
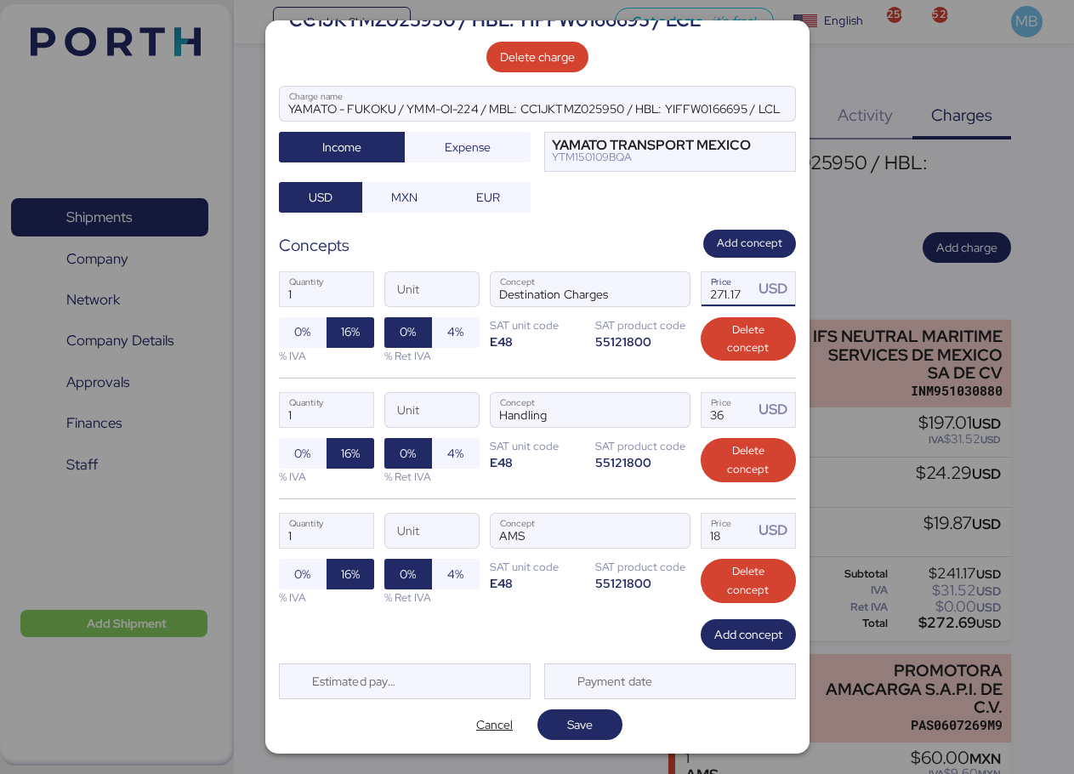
type input "271.17"
click at [582, 724] on span "Save" at bounding box center [580, 724] width 26 height 20
